Goal: Task Accomplishment & Management: Manage account settings

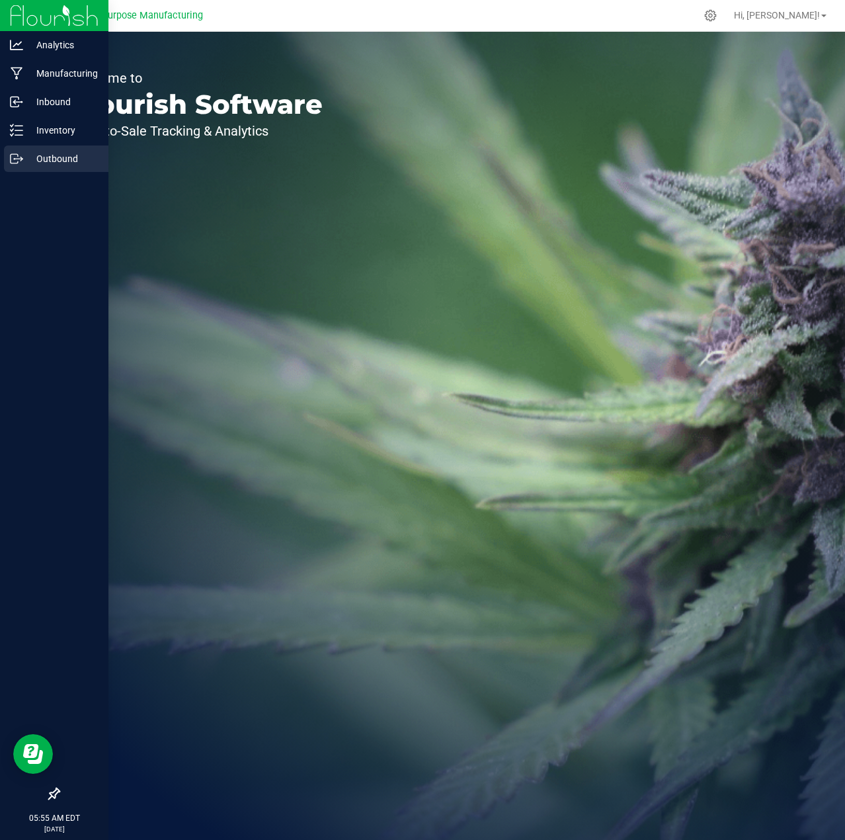
click at [65, 157] on p "Outbound" at bounding box center [62, 159] width 79 height 16
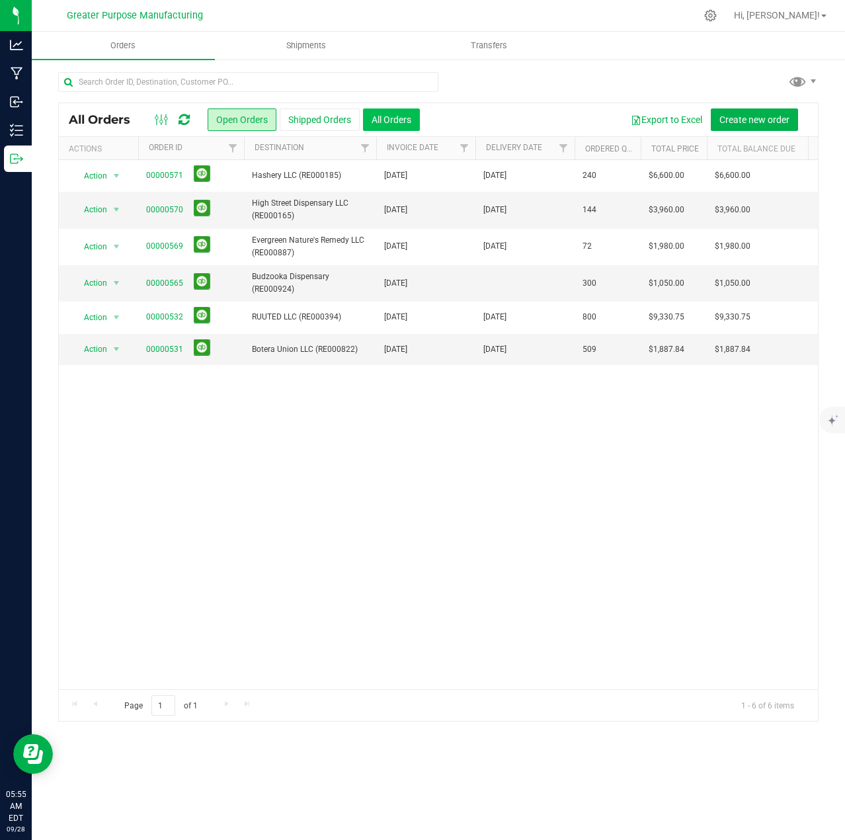
click at [403, 118] on button "All Orders" at bounding box center [391, 119] width 57 height 22
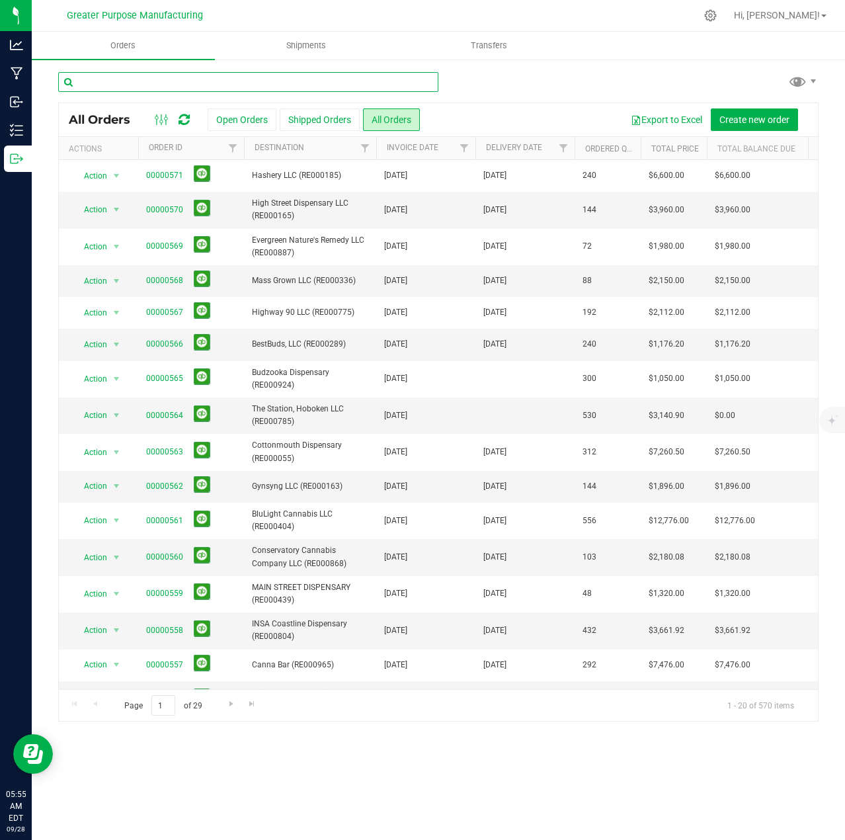
click at [198, 79] on input "text" at bounding box center [248, 82] width 380 height 20
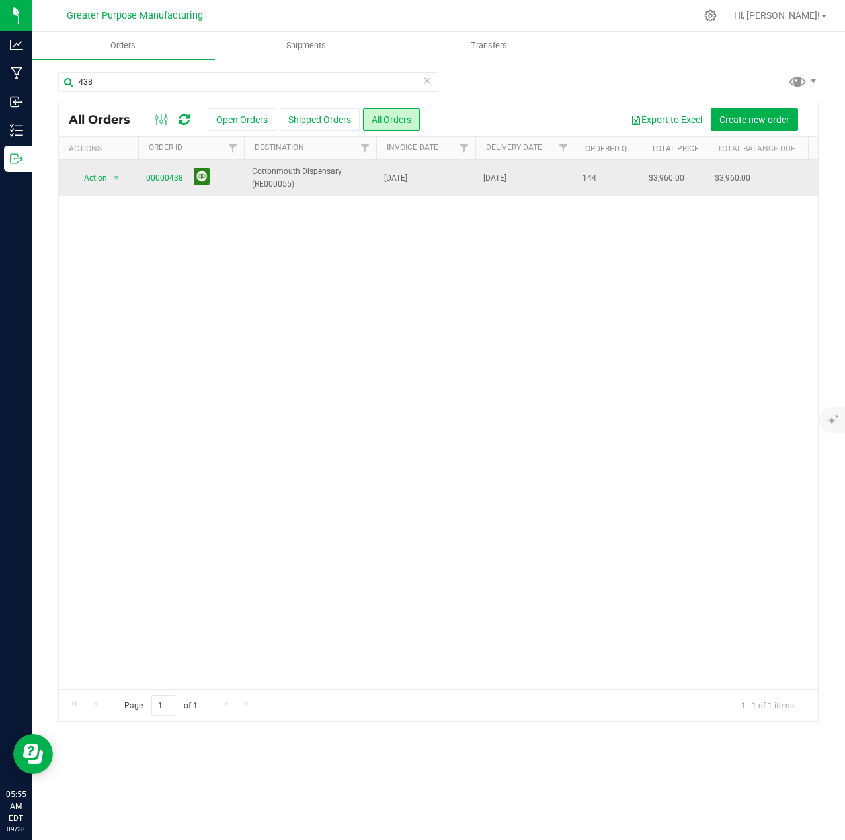
click at [204, 178] on button at bounding box center [202, 176] width 17 height 17
drag, startPoint x: 172, startPoint y: 81, endPoint x: 51, endPoint y: 81, distance: 121.0
click at [51, 81] on div "438 All Orders Open Orders Shipped Orders All Orders Export to Excel Create new…" at bounding box center [438, 396] width 813 height 676
type input "549"
click at [166, 178] on link "00000549" at bounding box center [164, 178] width 37 height 13
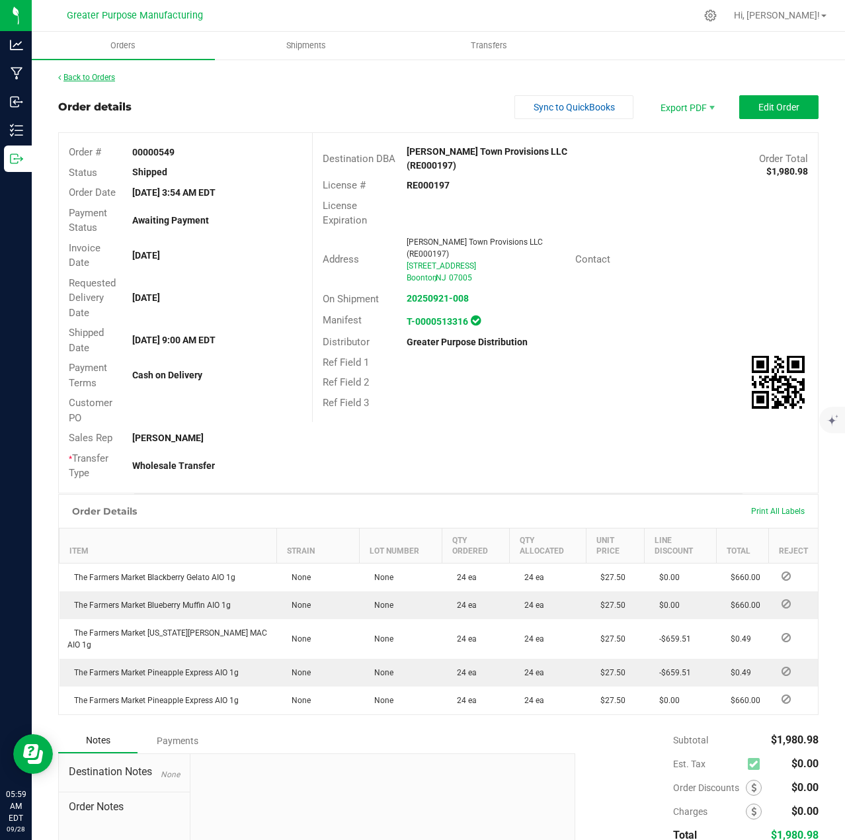
click at [92, 77] on link "Back to Orders" at bounding box center [86, 77] width 57 height 9
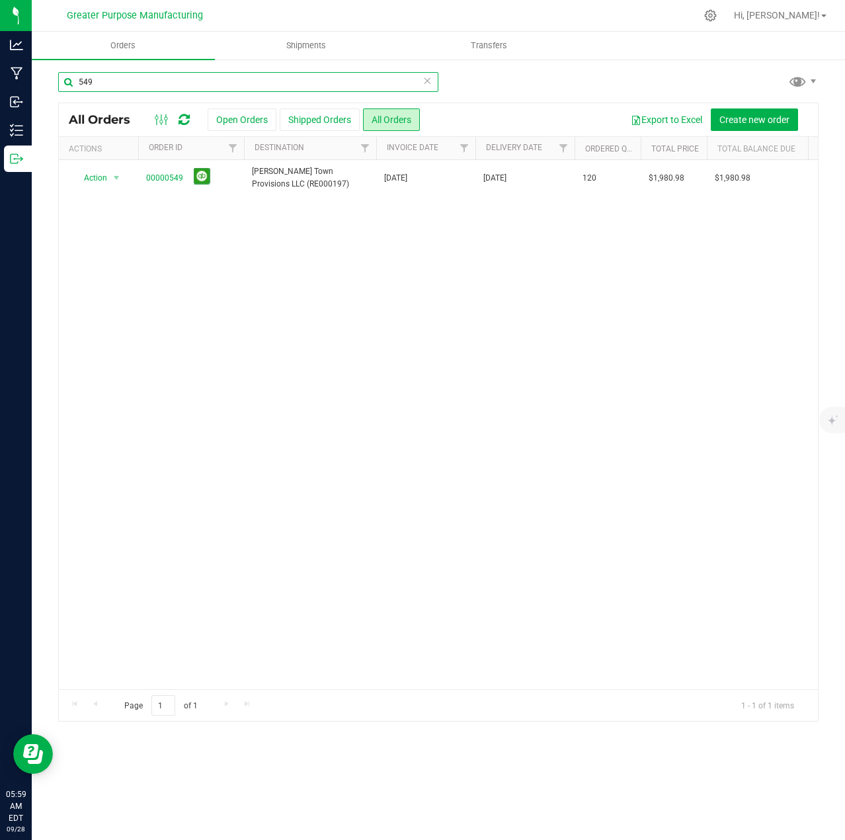
drag, startPoint x: 153, startPoint y: 81, endPoint x: 70, endPoint y: 83, distance: 83.3
click at [70, 83] on input "549" at bounding box center [248, 82] width 380 height 20
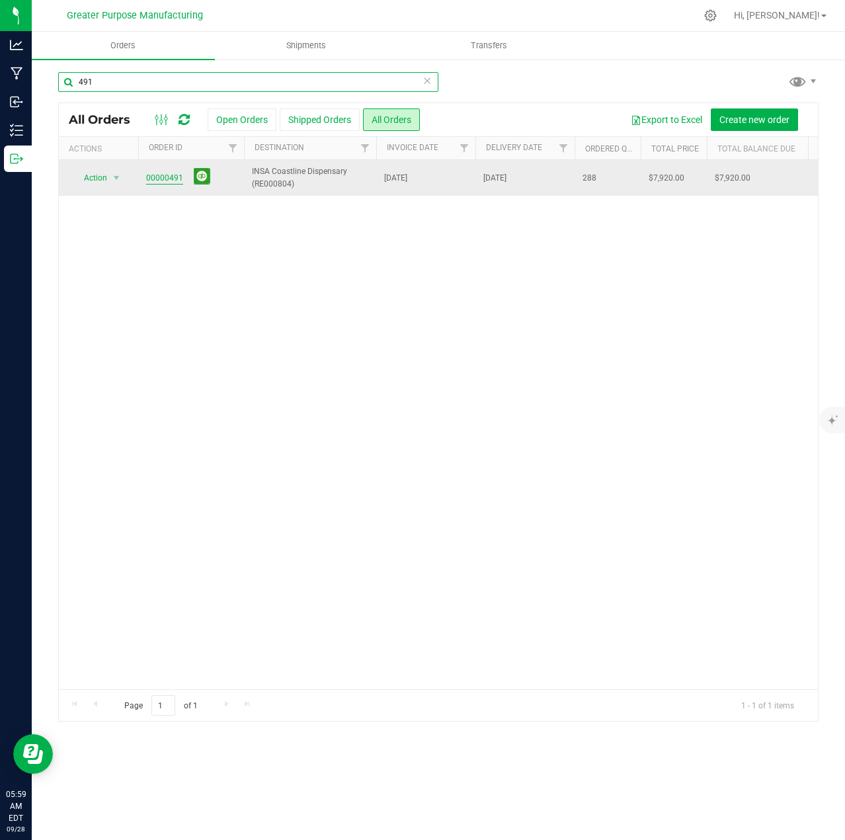
type input "491"
click at [163, 179] on link "00000491" at bounding box center [164, 178] width 37 height 13
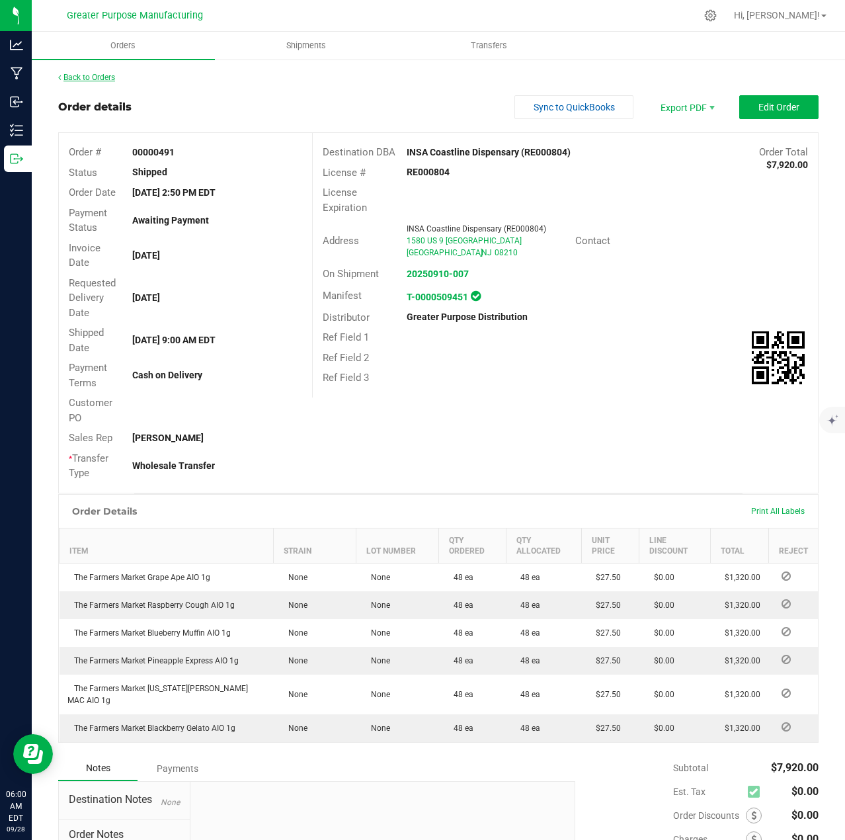
click at [97, 73] on link "Back to Orders" at bounding box center [86, 77] width 57 height 9
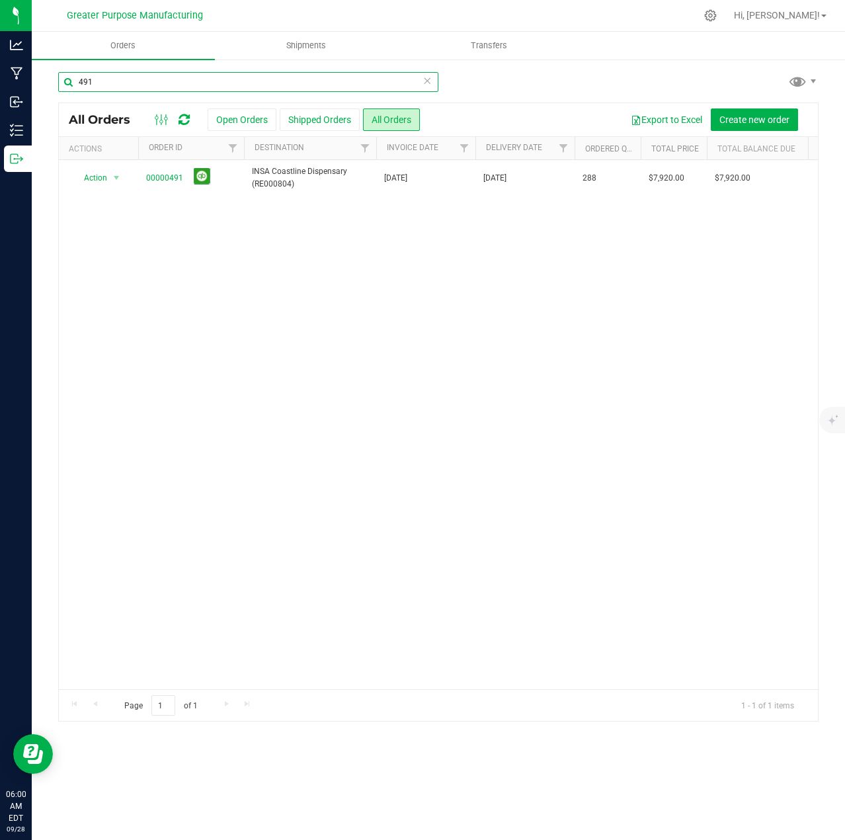
drag, startPoint x: 116, startPoint y: 86, endPoint x: 67, endPoint y: 92, distance: 49.3
click at [58, 87] on input "491" at bounding box center [248, 82] width 380 height 20
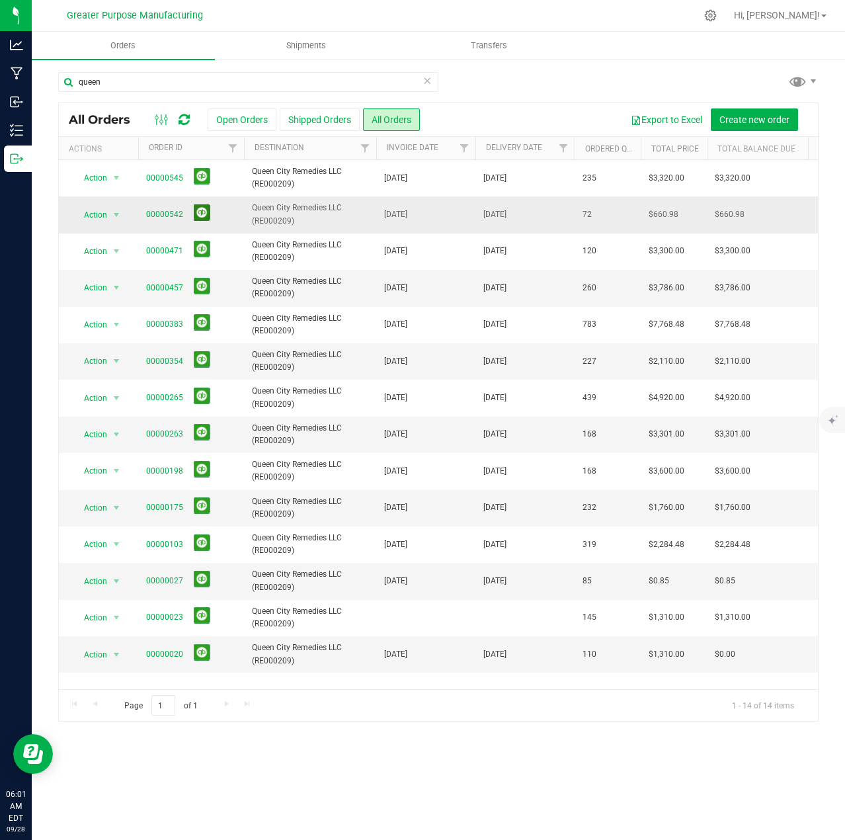
click at [202, 213] on button at bounding box center [202, 212] width 17 height 17
drag, startPoint x: 148, startPoint y: 78, endPoint x: 54, endPoint y: 87, distance: 94.9
click at [54, 85] on div "queen All Orders Open Orders Shipped Orders All Orders Export to Excel Create n…" at bounding box center [438, 396] width 813 height 676
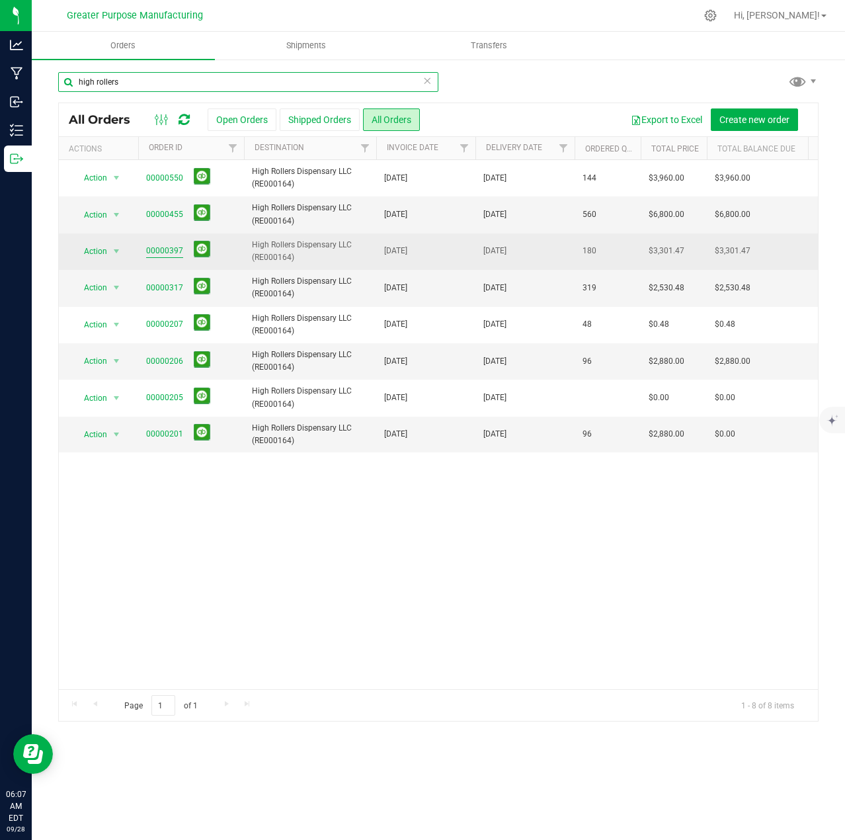
type input "high rollers"
click at [157, 251] on link "00000397" at bounding box center [164, 251] width 37 height 13
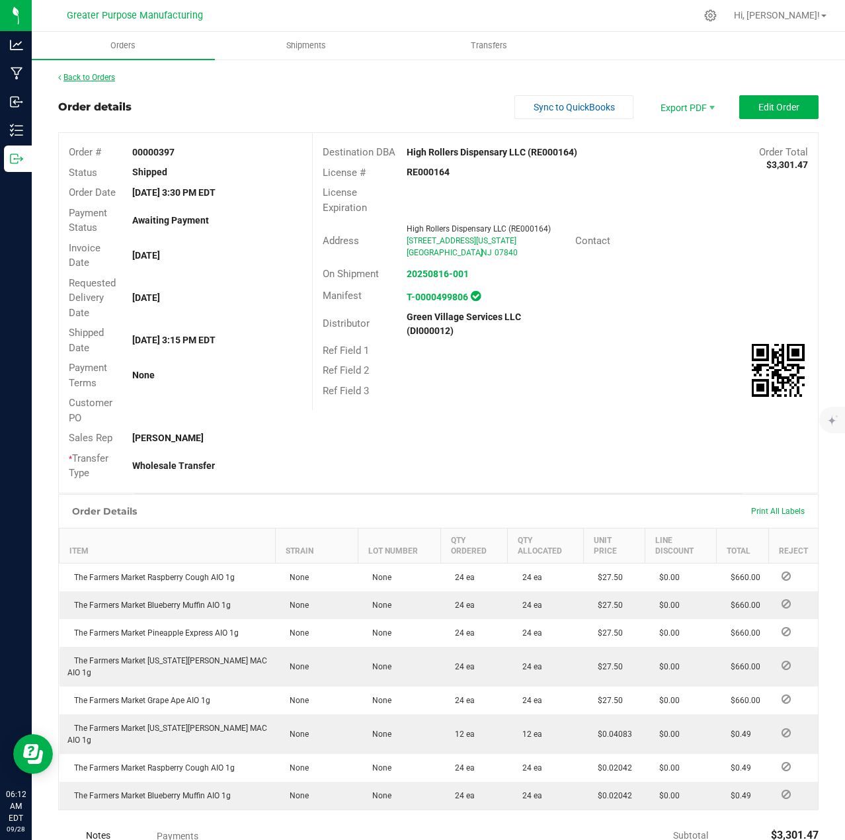
click at [107, 79] on link "Back to Orders" at bounding box center [86, 77] width 57 height 9
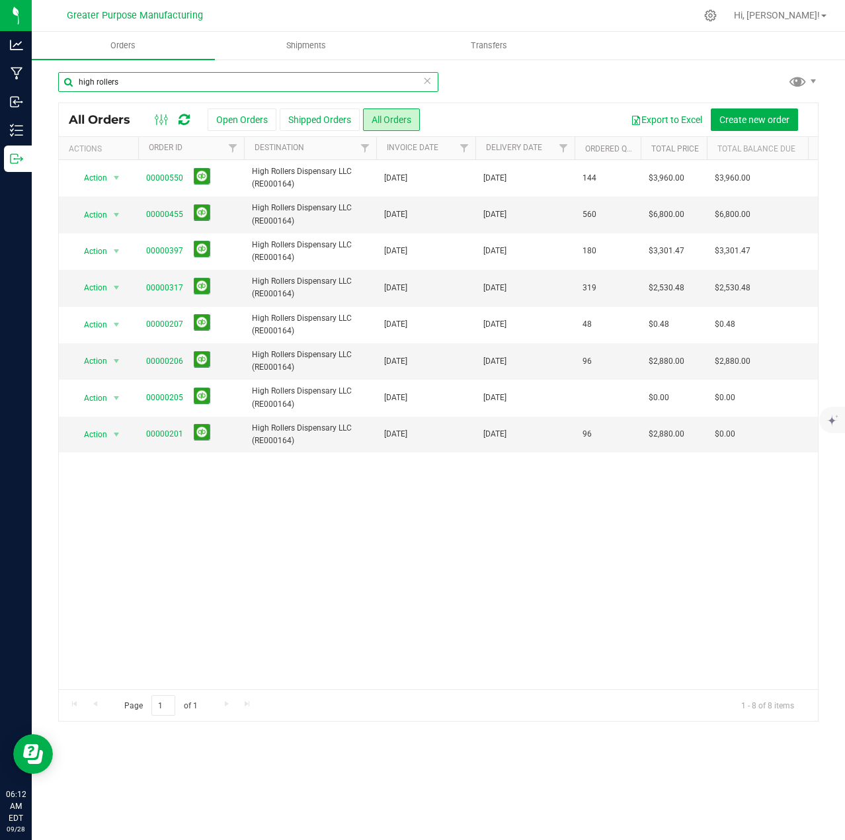
drag, startPoint x: 149, startPoint y: 84, endPoint x: 48, endPoint y: 86, distance: 100.5
click at [49, 86] on div "high rollers All Orders Open Orders Shipped Orders All Orders Export to Excel C…" at bounding box center [438, 396] width 813 height 676
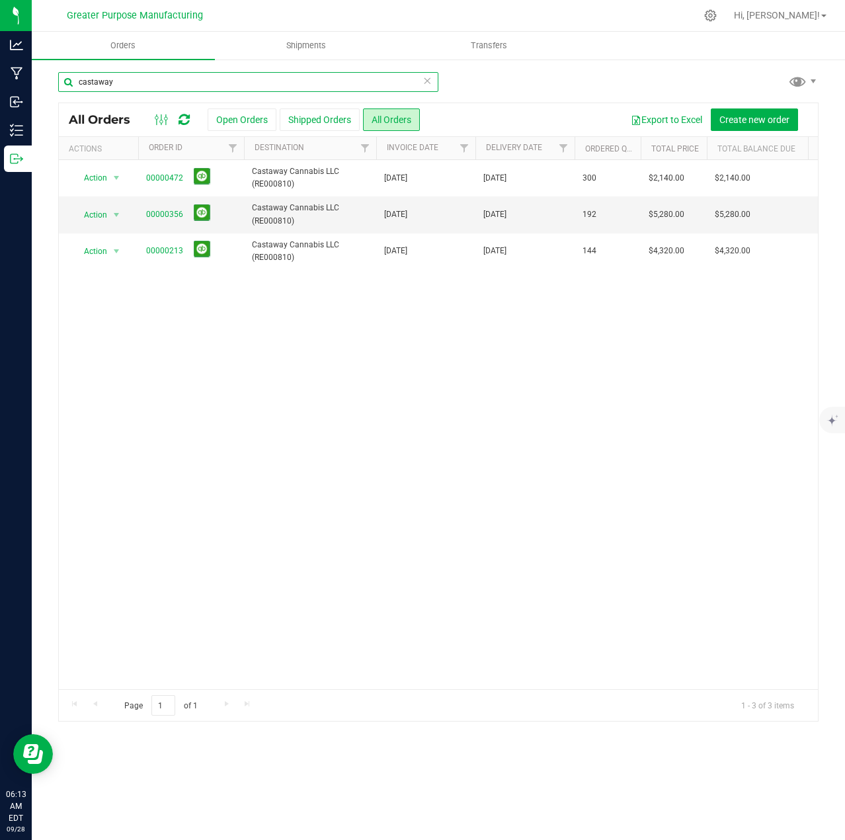
type input "castaway"
click at [166, 214] on link "00000356" at bounding box center [164, 214] width 37 height 13
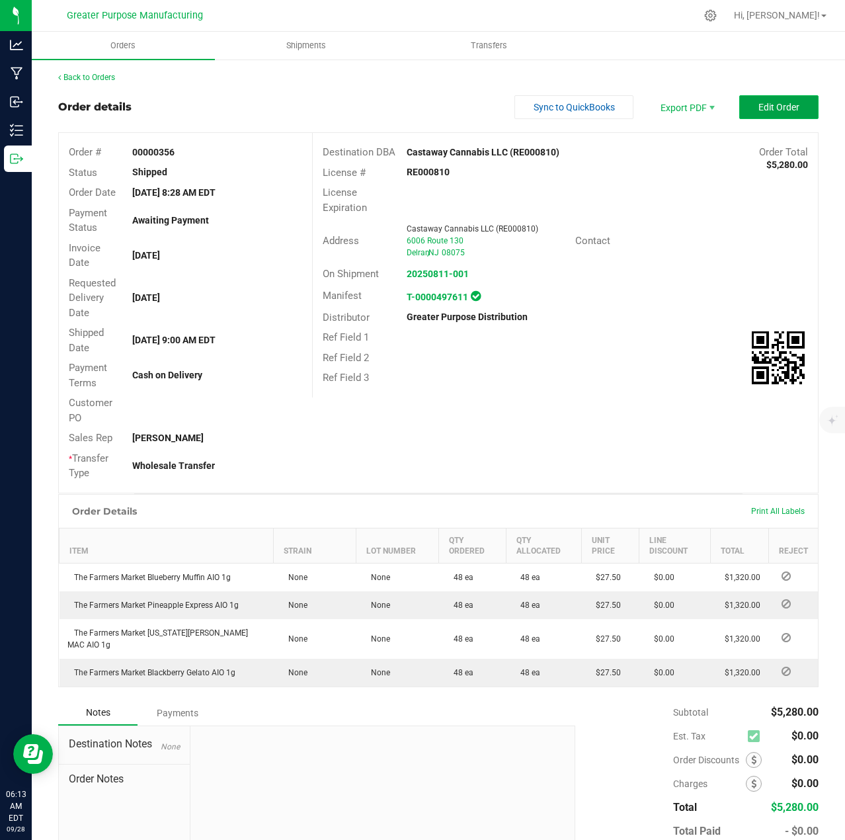
click at [762, 108] on span "Edit Order" at bounding box center [778, 107] width 41 height 11
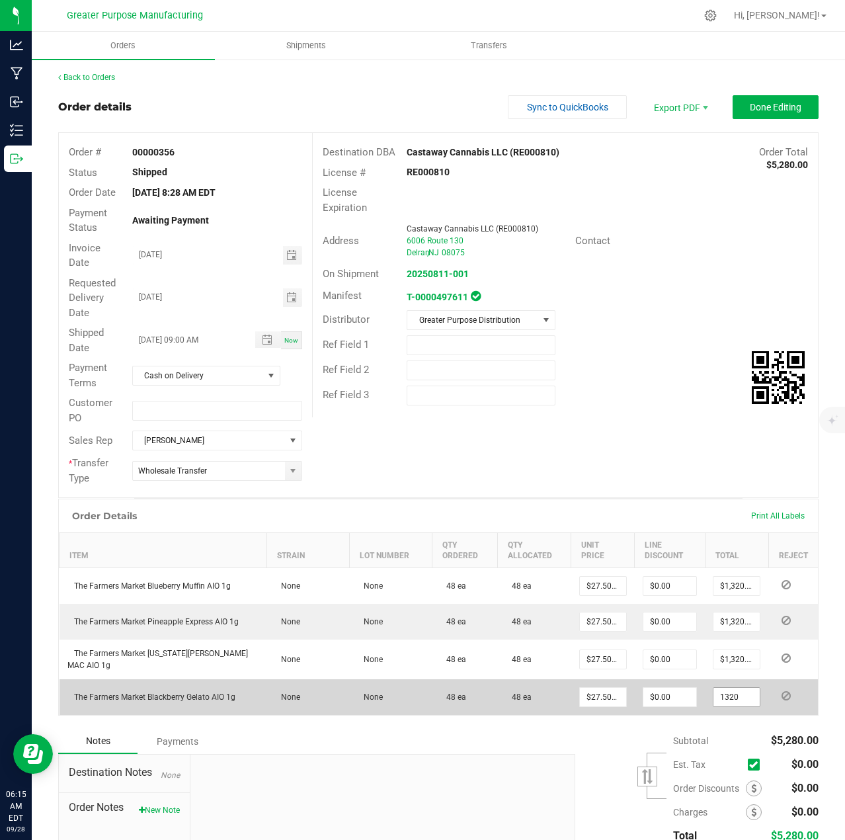
click at [723, 702] on input "1320" at bounding box center [736, 697] width 46 height 19
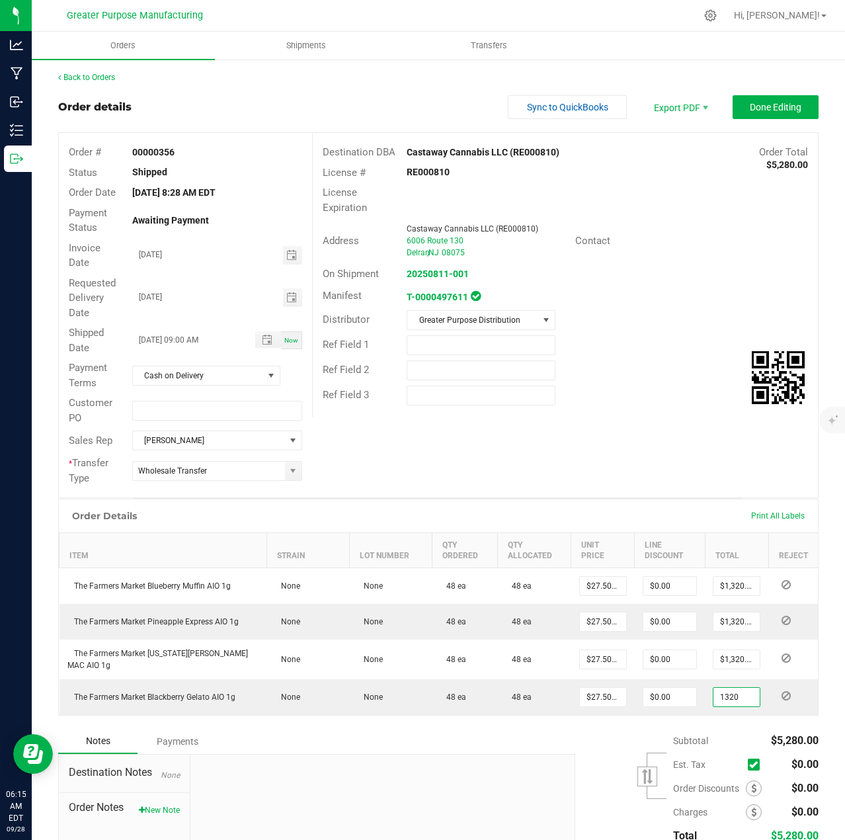
paste input "2554.75"
type input "2554.75"
type input "$53.22396"
type input "$2,554.75"
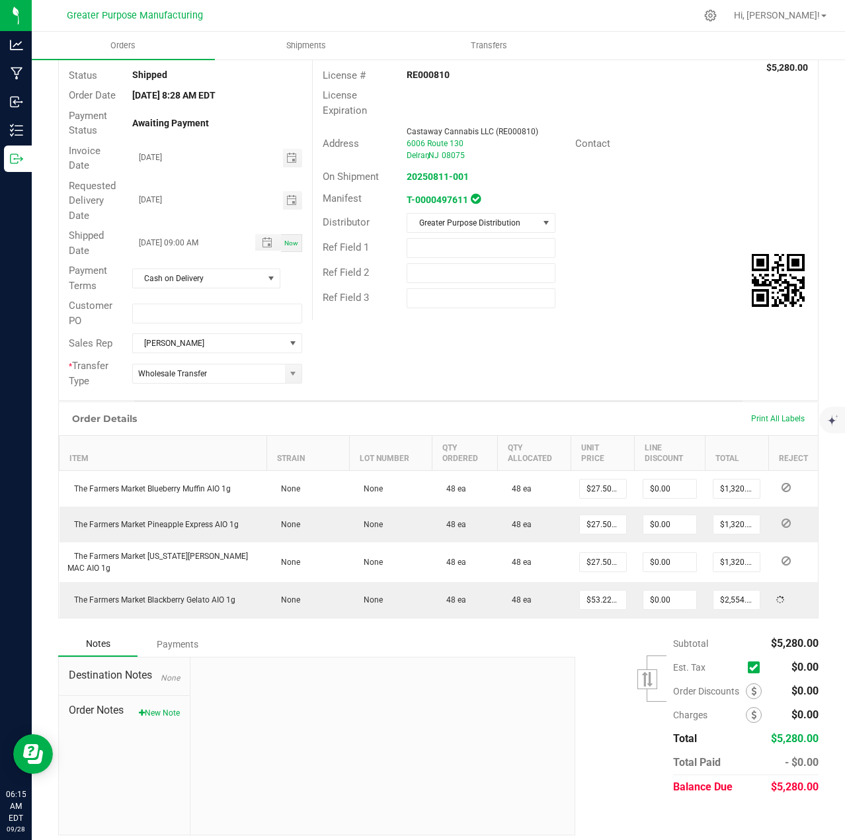
scroll to position [110, 0]
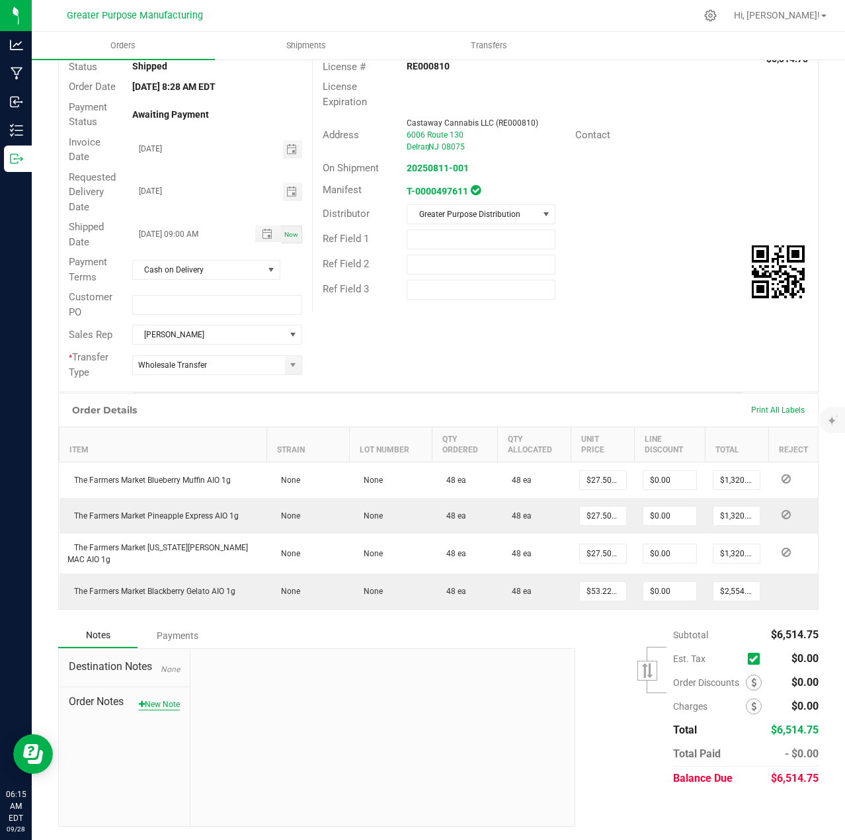
click at [163, 707] on button "New Note" at bounding box center [159, 704] width 41 height 12
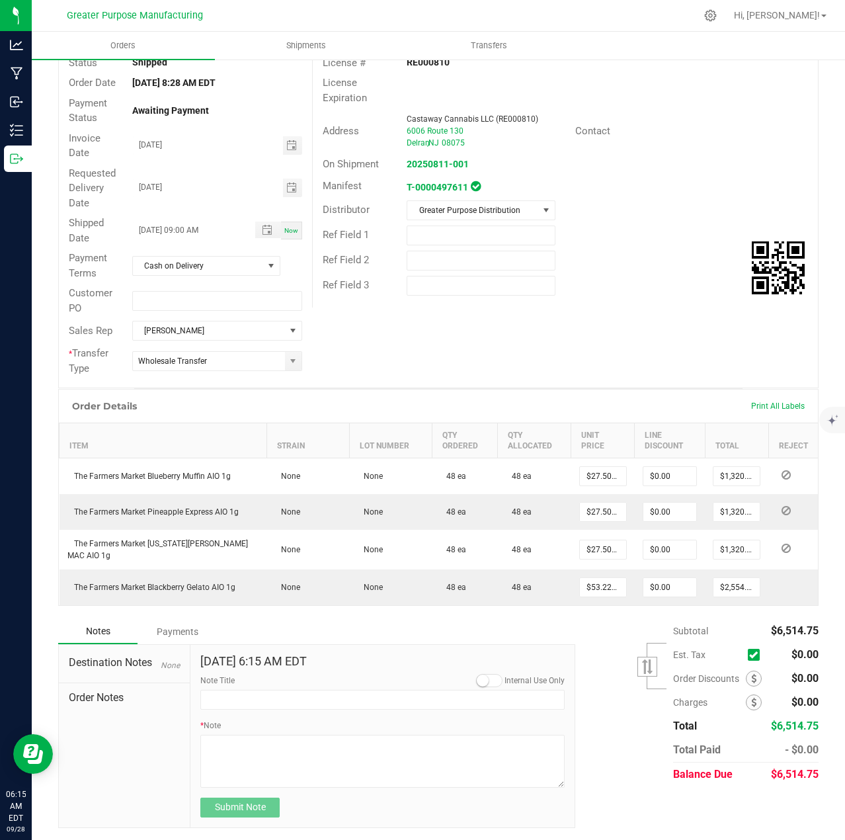
drag, startPoint x: 479, startPoint y: 686, endPoint x: 474, endPoint y: 691, distance: 7.5
click at [480, 686] on small at bounding box center [483, 680] width 12 height 12
click at [438, 706] on input "Note Title" at bounding box center [382, 700] width 364 height 20
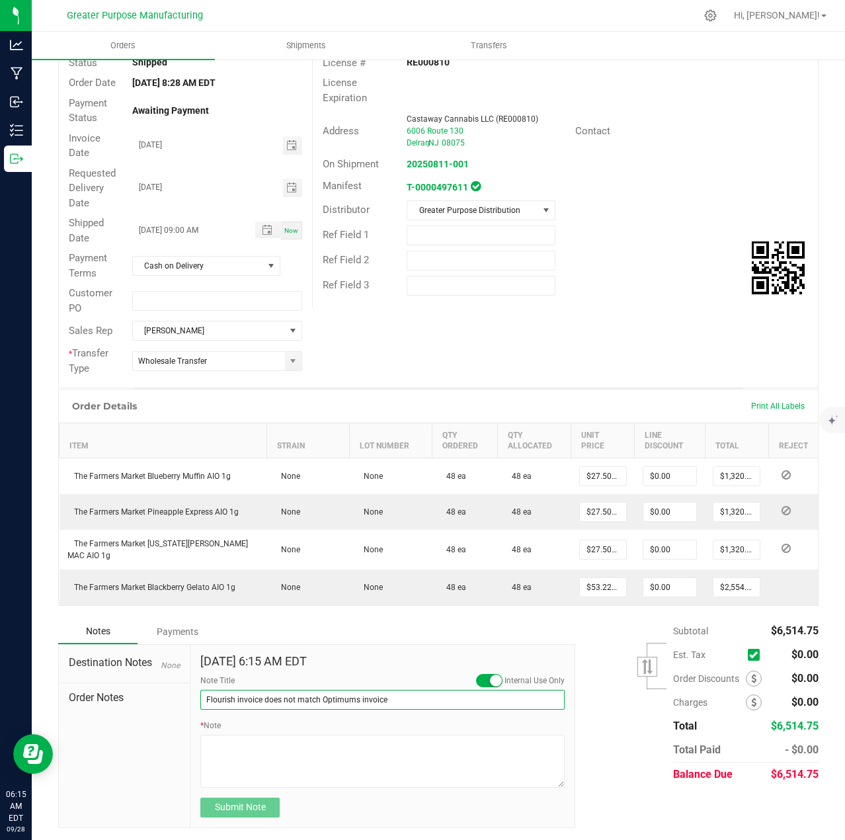
type input "Flourish invoice does not match Optimums invoice"
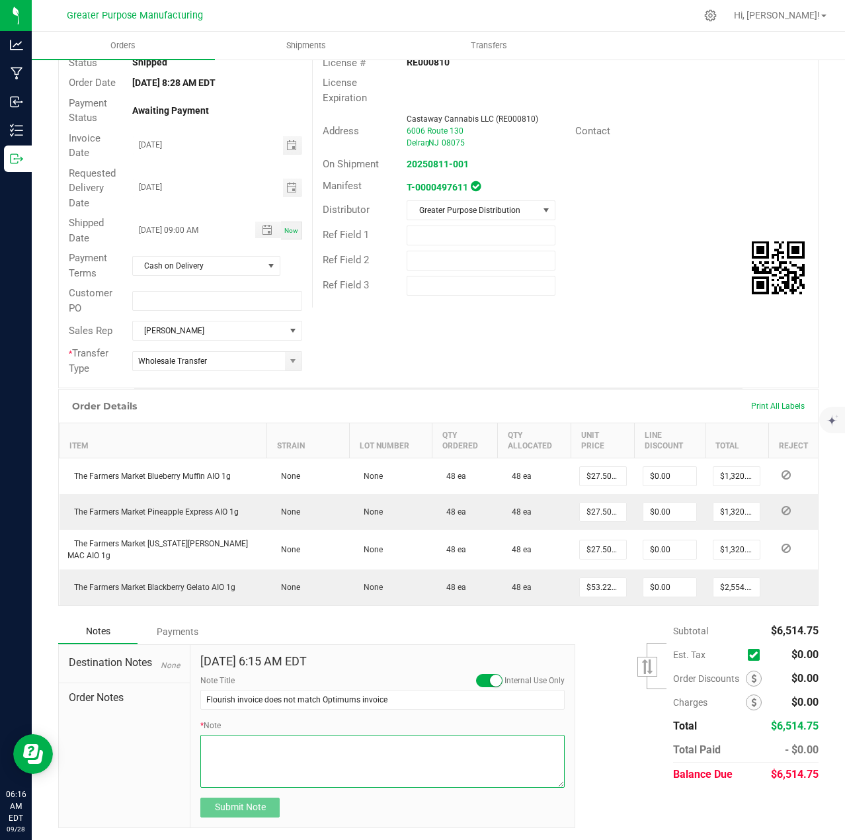
click at [360, 759] on textarea "* Note" at bounding box center [382, 761] width 364 height 53
click at [479, 750] on textarea "* Note" at bounding box center [382, 761] width 364 height 53
paste textarea "OPTNJ08-05-2025-001"
type textarea "added $1234.75 to the Blackberry gelato to match the invoice OPTNJ08-05-2025-001"
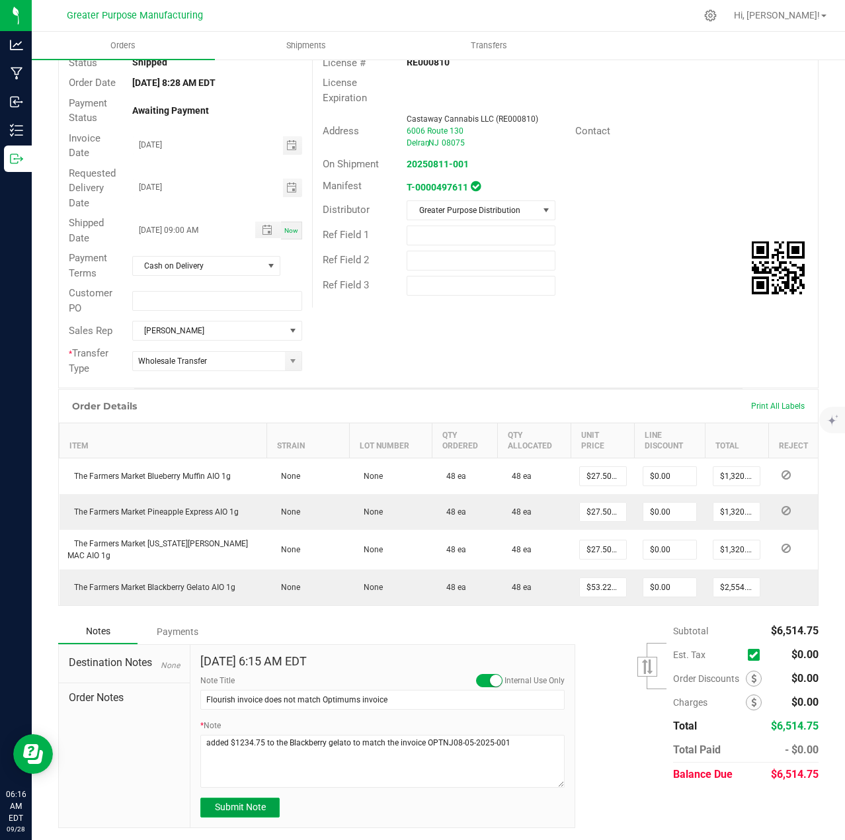
click at [268, 817] on button "Submit Note" at bounding box center [239, 807] width 79 height 20
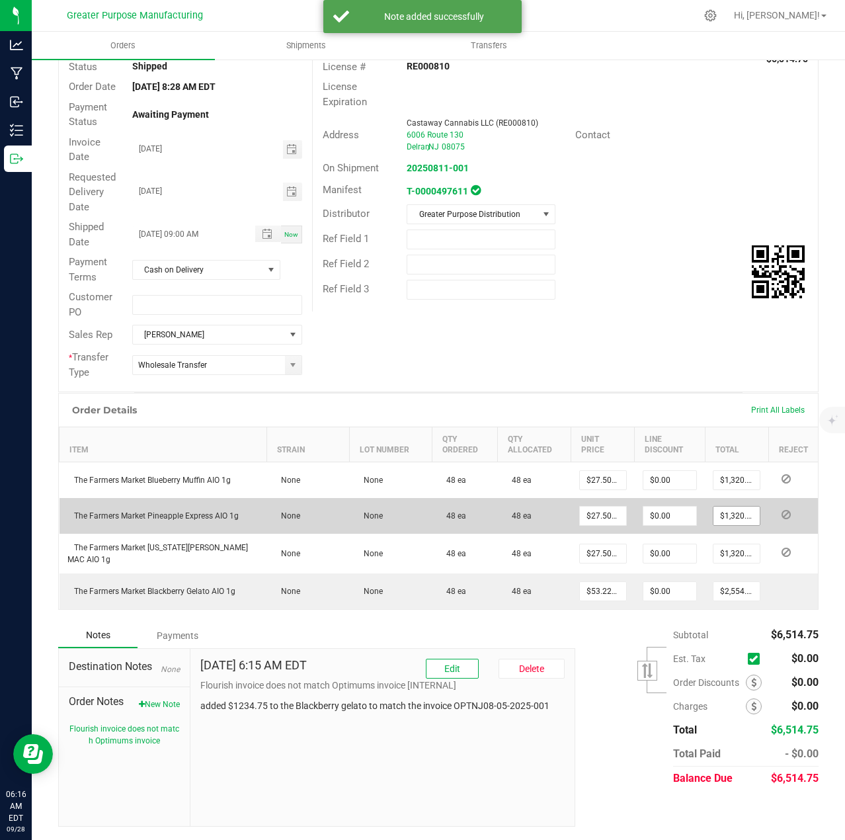
scroll to position [0, 0]
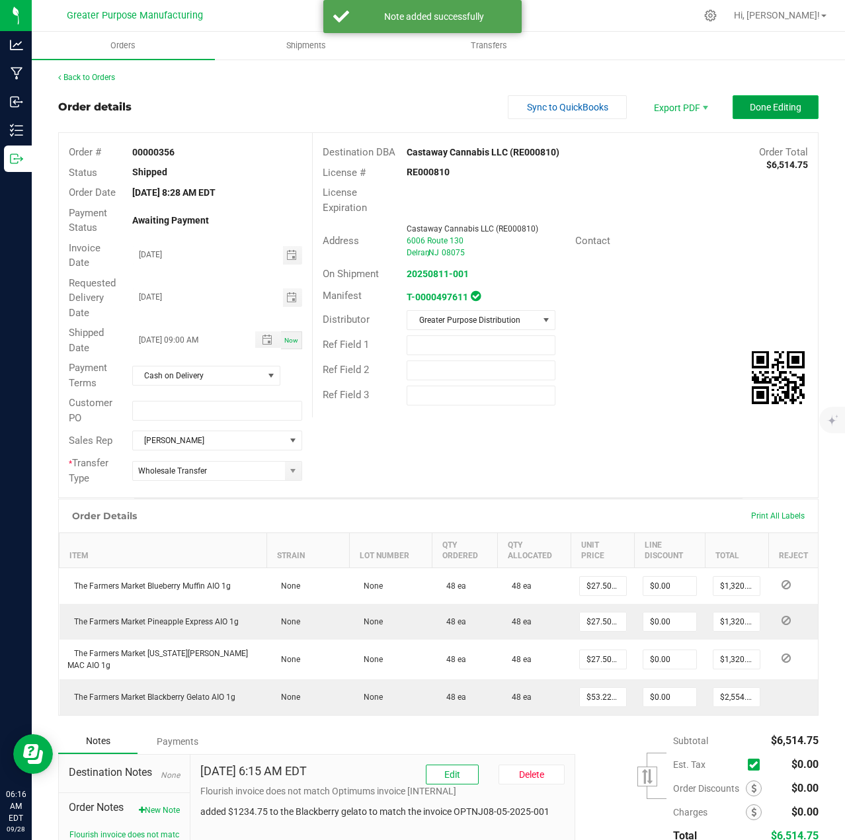
click at [763, 106] on span "Done Editing" at bounding box center [776, 107] width 52 height 11
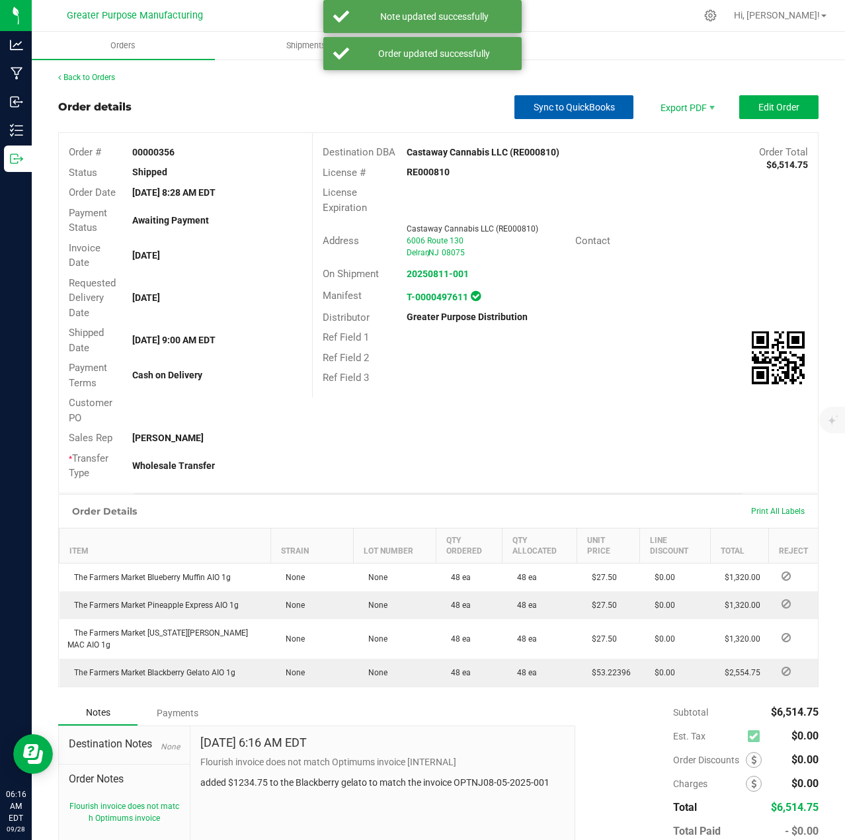
click at [565, 114] on button "Sync to QuickBooks" at bounding box center [573, 107] width 119 height 24
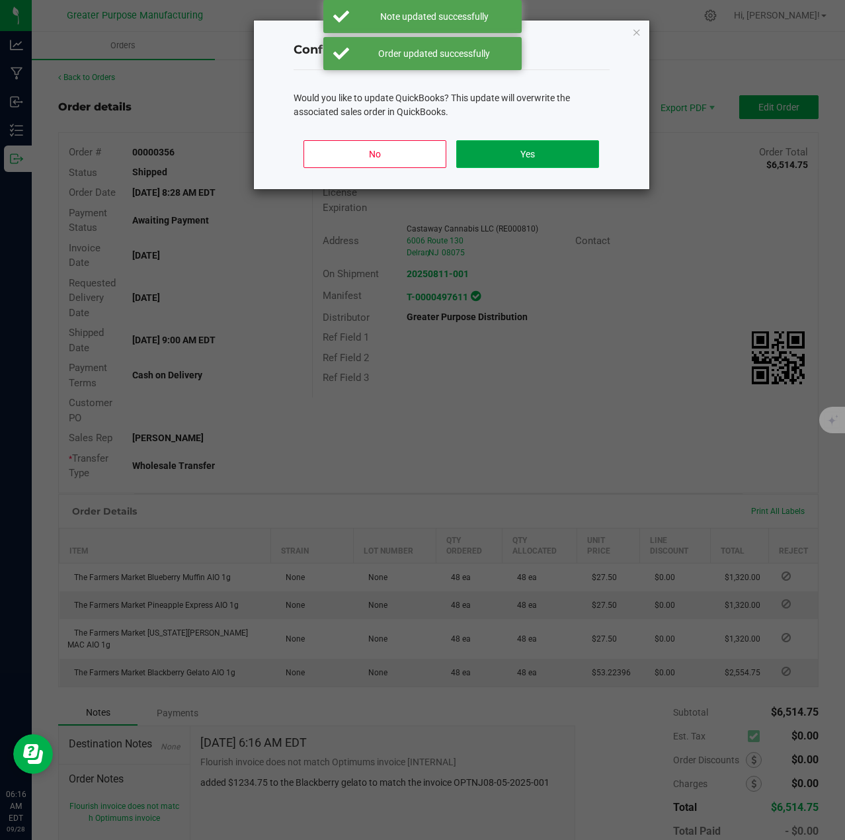
click at [534, 158] on button "Yes" at bounding box center [527, 154] width 142 height 28
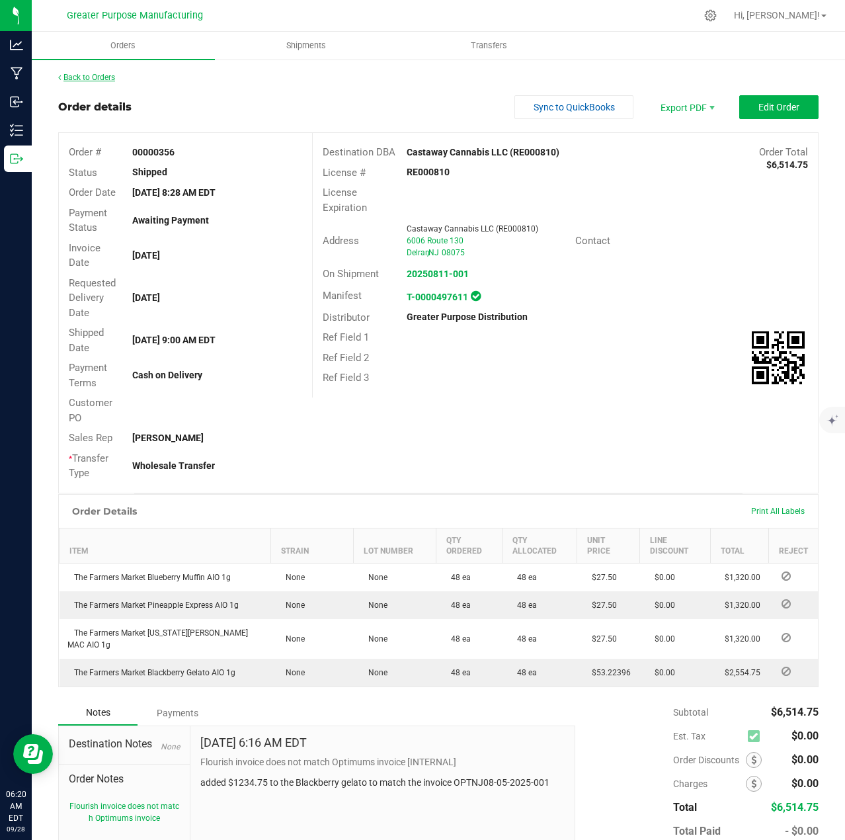
click at [82, 76] on link "Back to Orders" at bounding box center [86, 77] width 57 height 9
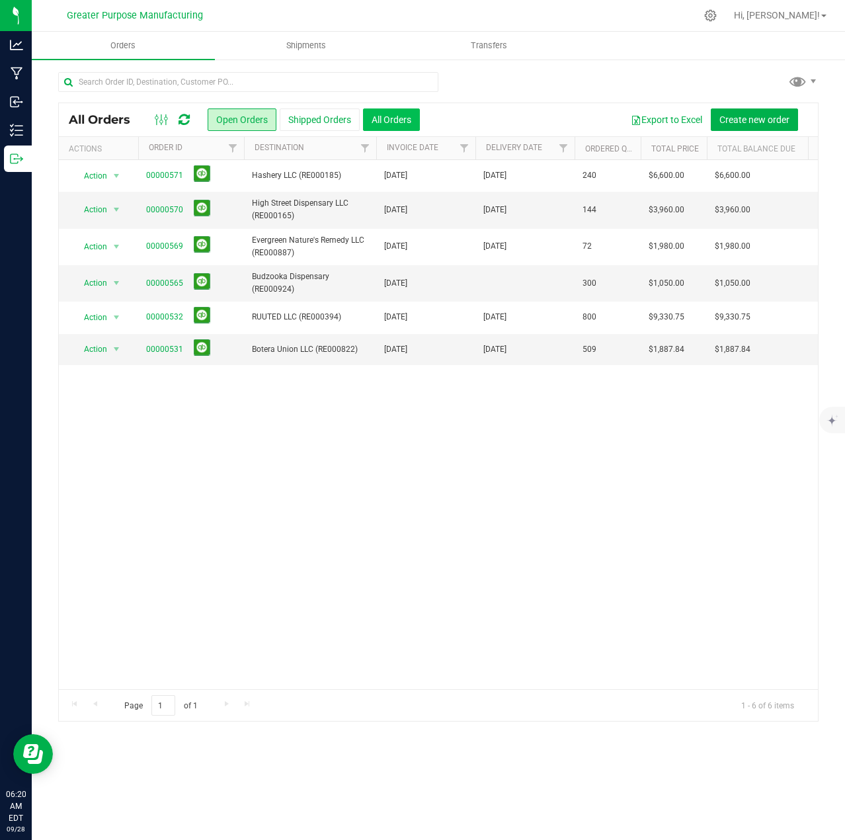
click at [388, 118] on button "All Orders" at bounding box center [391, 119] width 57 height 22
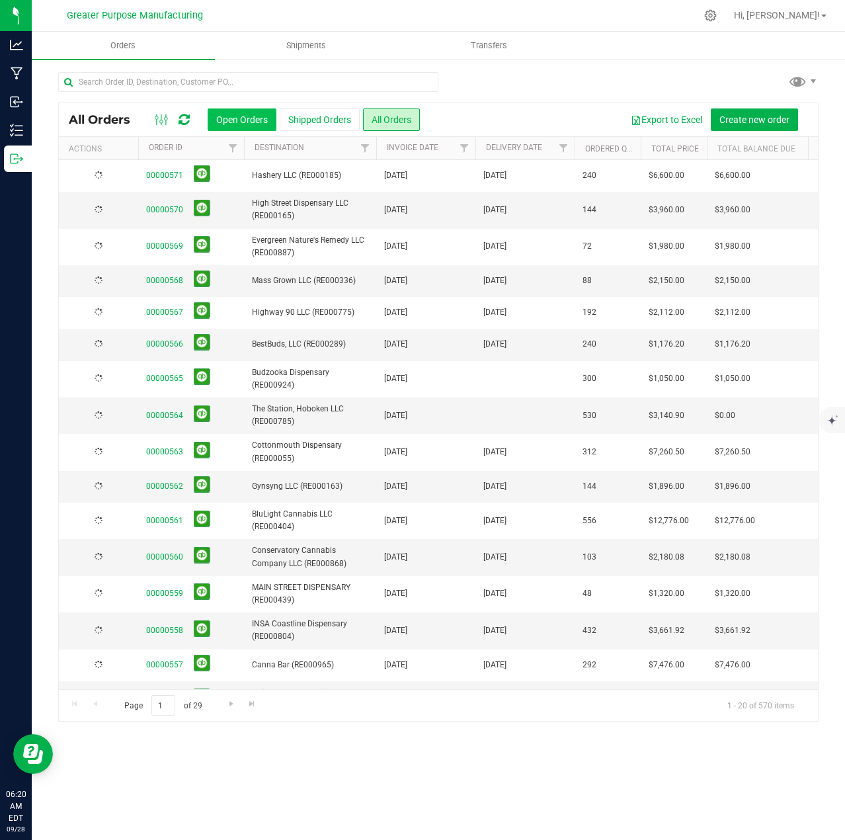
click at [240, 117] on button "Open Orders" at bounding box center [242, 119] width 69 height 22
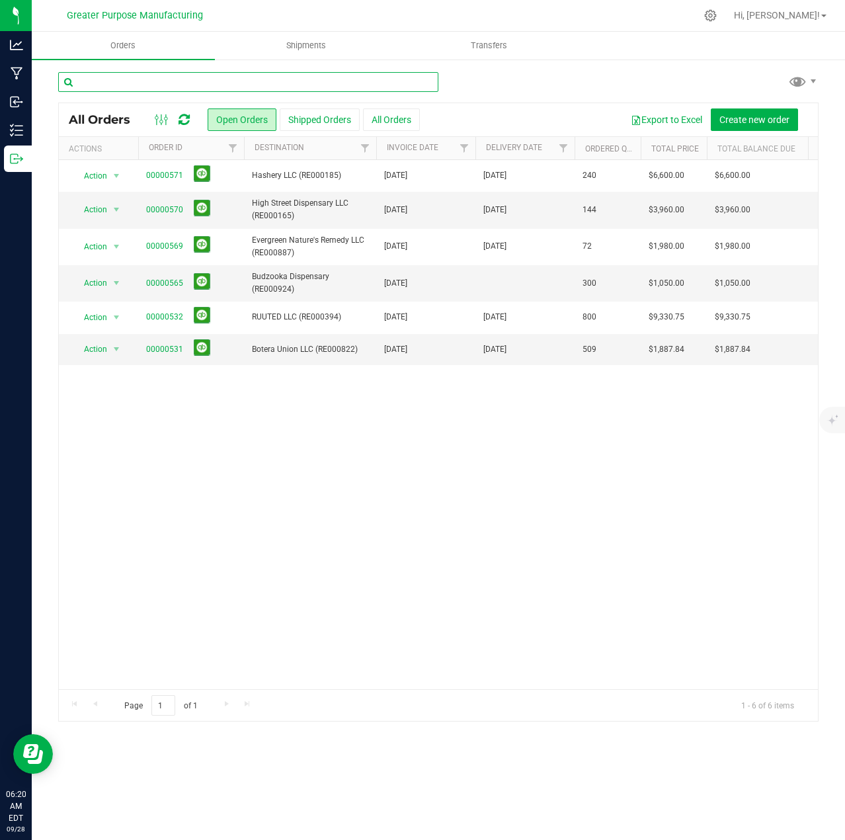
click at [237, 81] on input "text" at bounding box center [248, 82] width 380 height 20
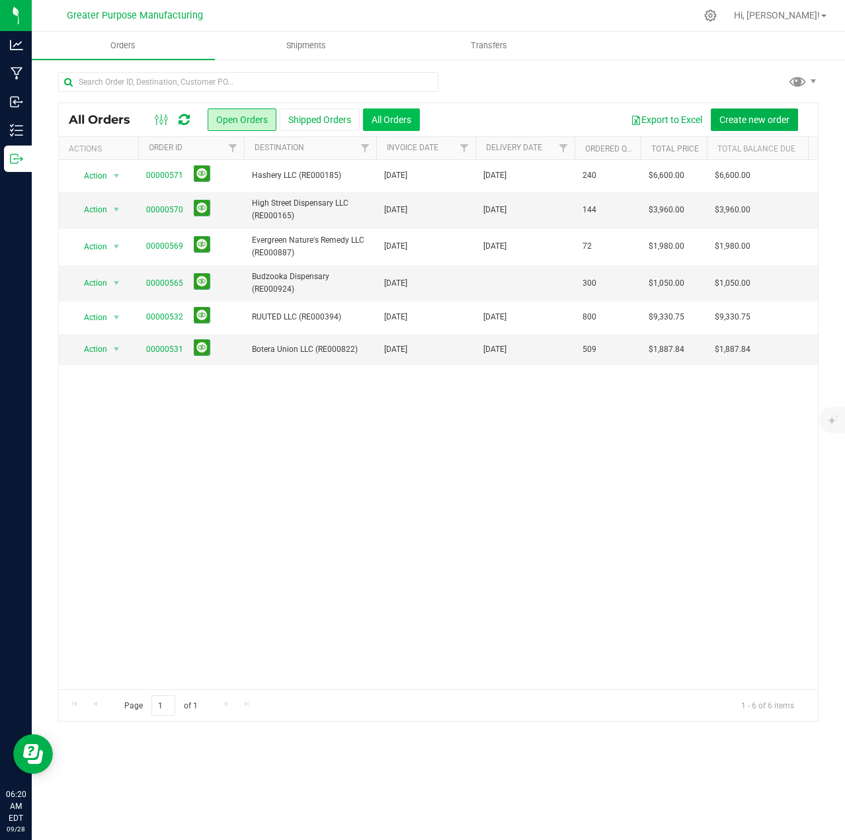
click at [397, 120] on button "All Orders" at bounding box center [391, 119] width 57 height 22
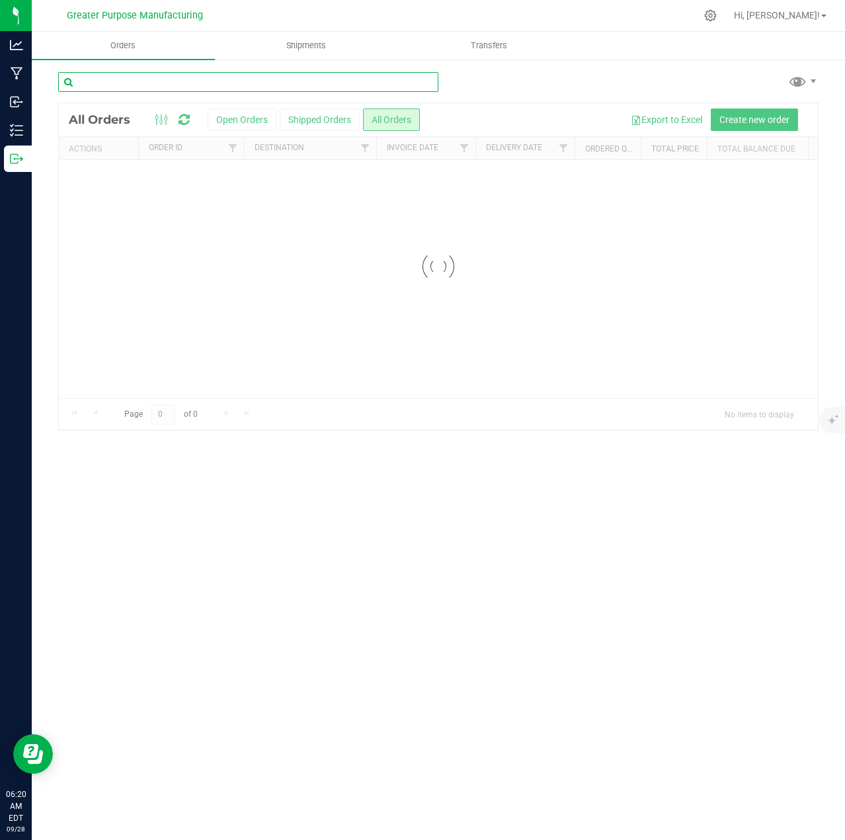
click at [346, 80] on input "text" at bounding box center [248, 82] width 380 height 20
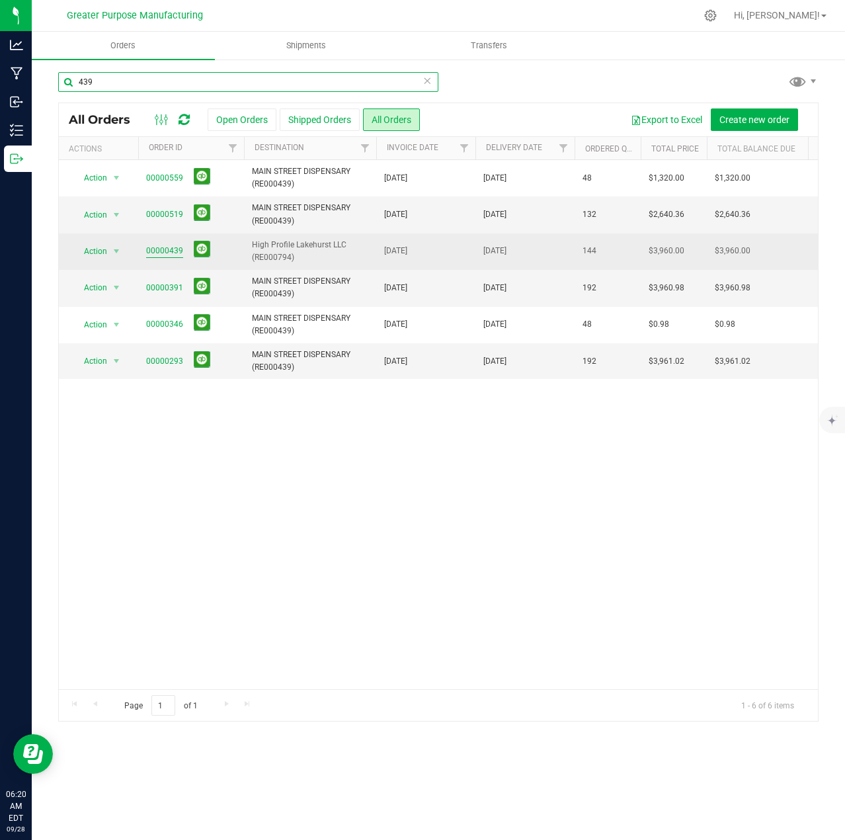
type input "439"
click at [169, 249] on link "00000439" at bounding box center [164, 251] width 37 height 13
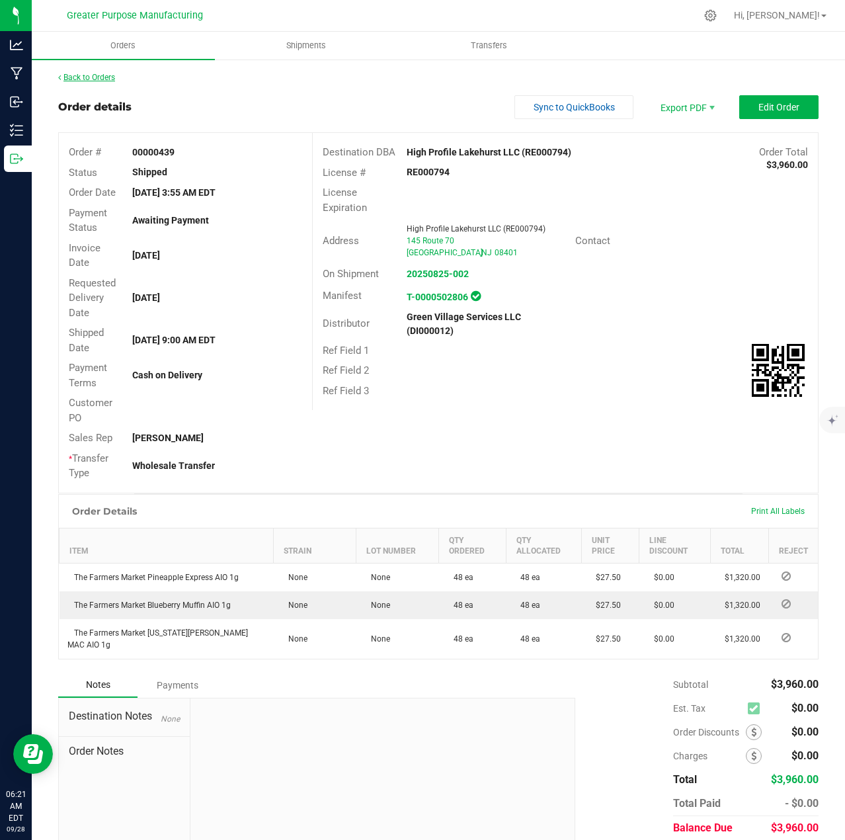
click at [89, 80] on link "Back to Orders" at bounding box center [86, 77] width 57 height 9
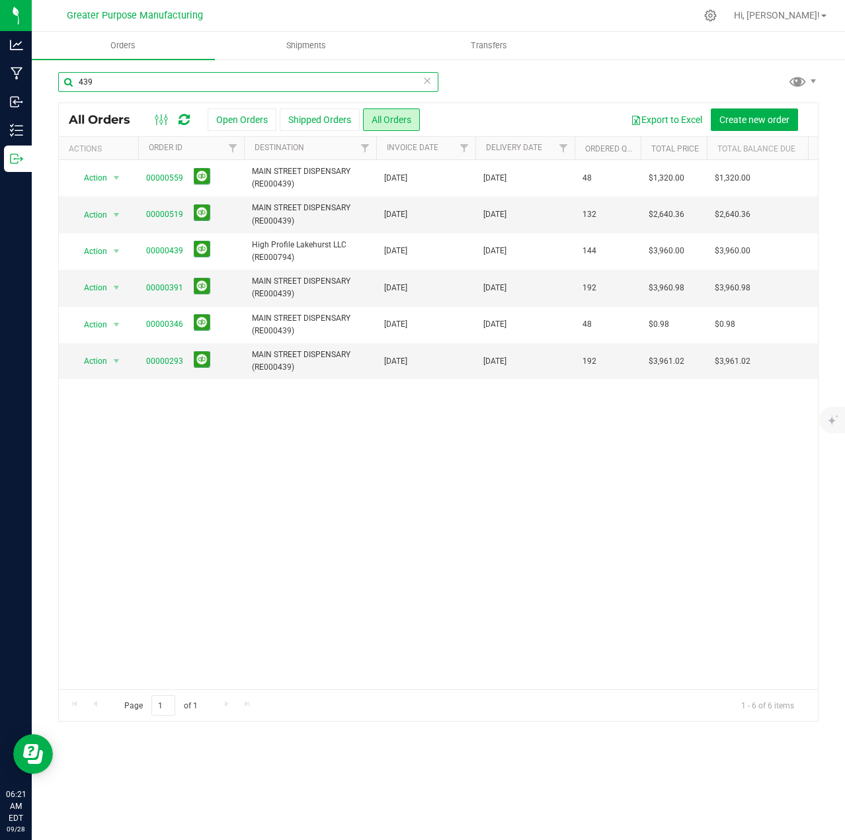
drag, startPoint x: 136, startPoint y: 81, endPoint x: 65, endPoint y: 82, distance: 70.8
click at [65, 82] on input "439" at bounding box center [248, 82] width 380 height 20
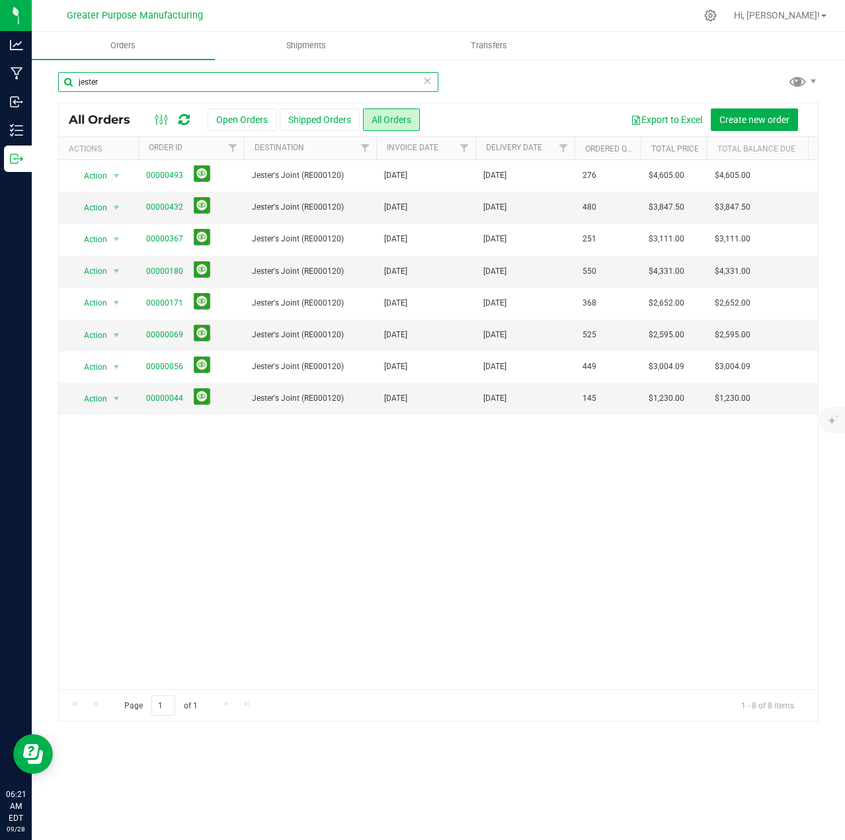
type input "jester"
click at [202, 208] on button at bounding box center [202, 205] width 17 height 17
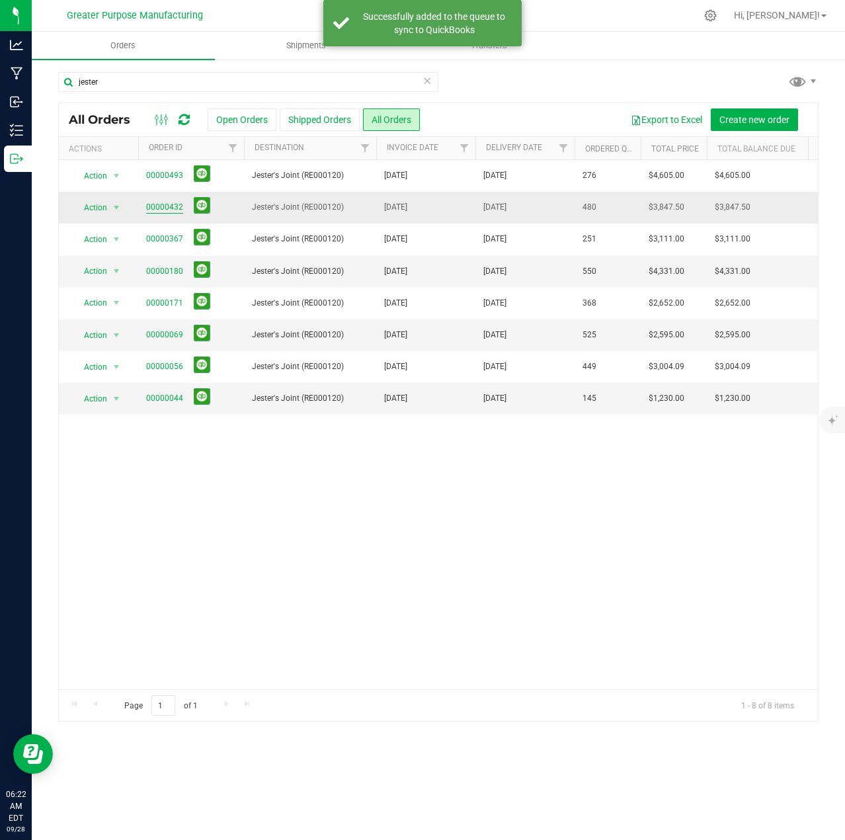
click at [165, 207] on link "00000432" at bounding box center [164, 207] width 37 height 13
